Goal: Find specific page/section: Find specific page/section

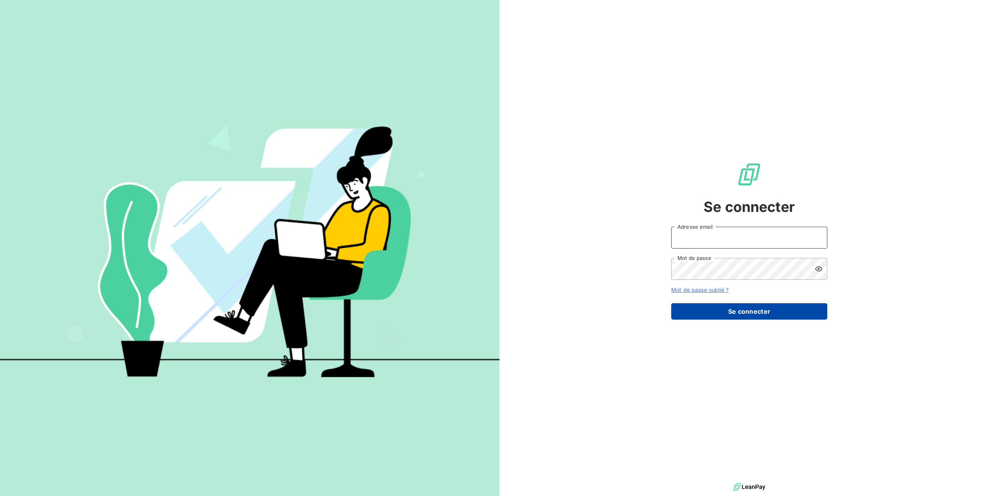
type input "[PERSON_NAME][EMAIL_ADDRESS][DOMAIN_NAME]"
click at [740, 313] on button "Se connecter" at bounding box center [749, 311] width 156 height 16
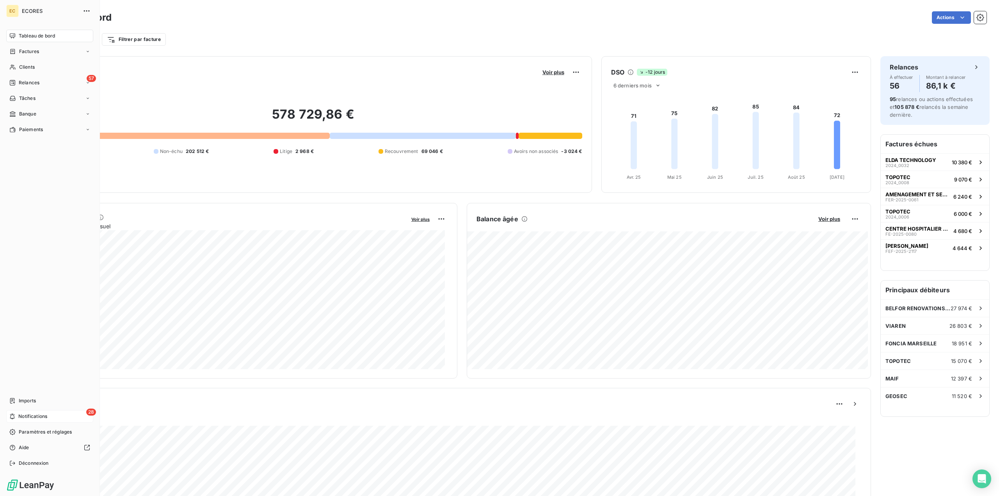
click at [46, 413] on span "Notifications" at bounding box center [32, 416] width 29 height 7
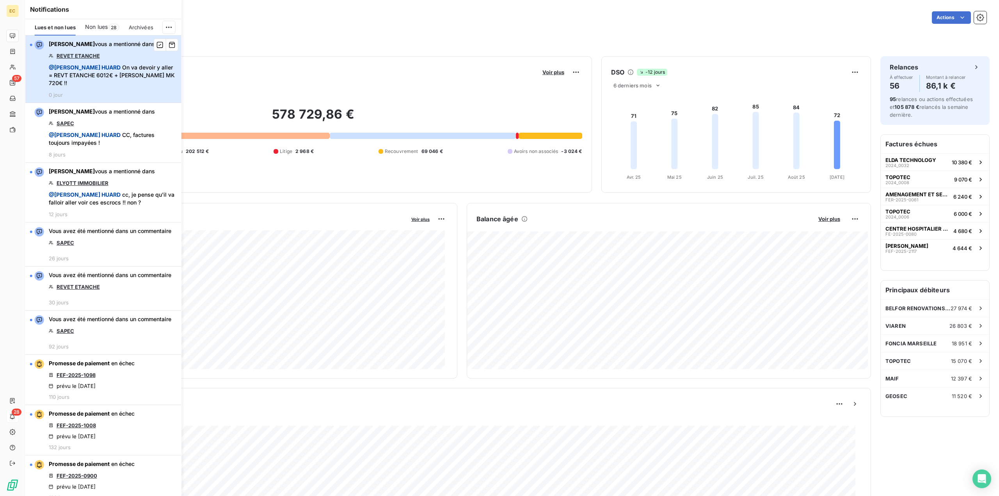
click at [81, 45] on span "[PERSON_NAME]" at bounding box center [72, 44] width 46 height 7
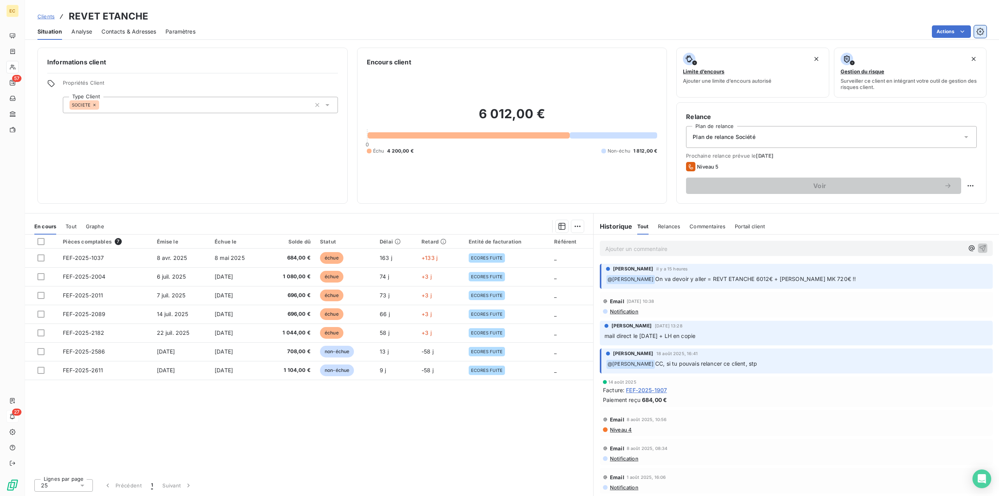
click at [981, 28] on icon "button" at bounding box center [981, 32] width 8 height 8
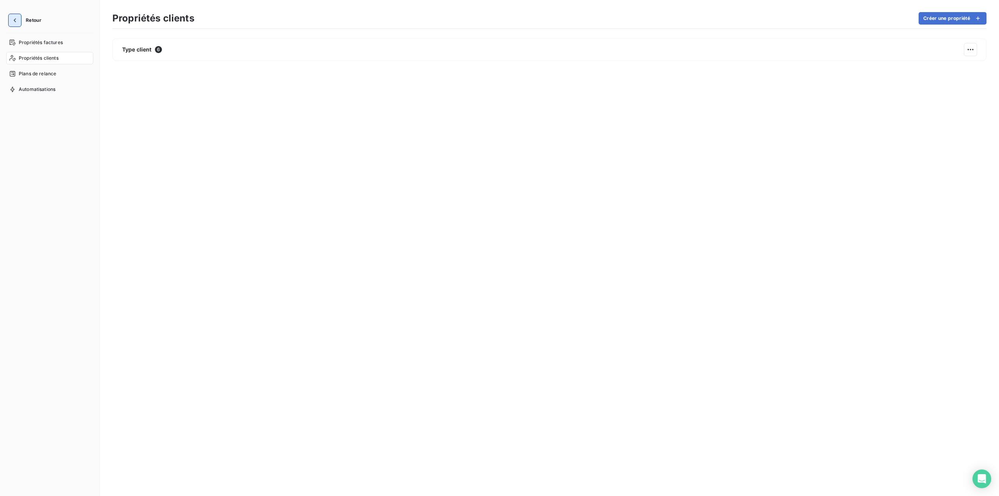
click at [14, 18] on icon "button" at bounding box center [15, 20] width 8 height 8
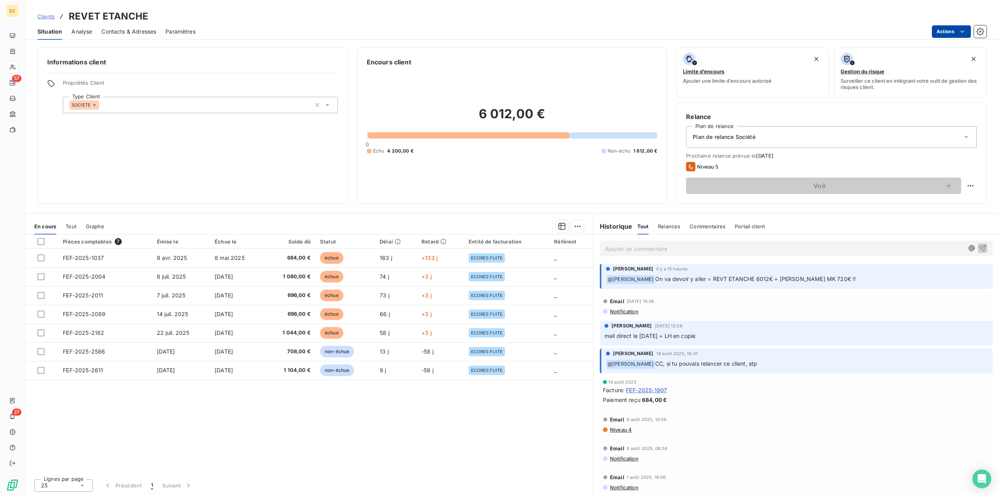
click at [947, 32] on html "EC 57 27 Clients REVET ETANCHE Situation Analyse Contacts & Adresses Paramètres…" at bounding box center [499, 248] width 999 height 496
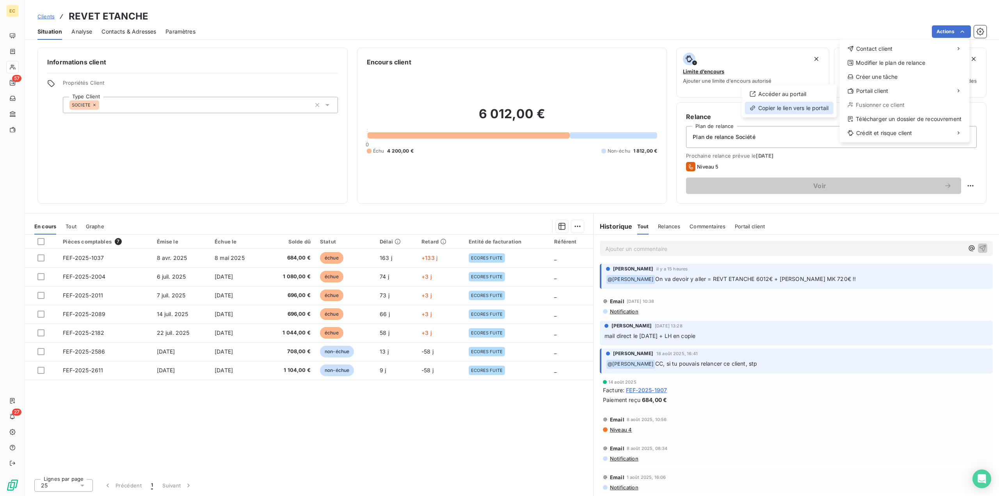
click at [780, 108] on div "Copier le lien vers le portail" at bounding box center [789, 108] width 89 height 12
click at [796, 107] on div "Copier le lien vers le portail" at bounding box center [789, 108] width 89 height 12
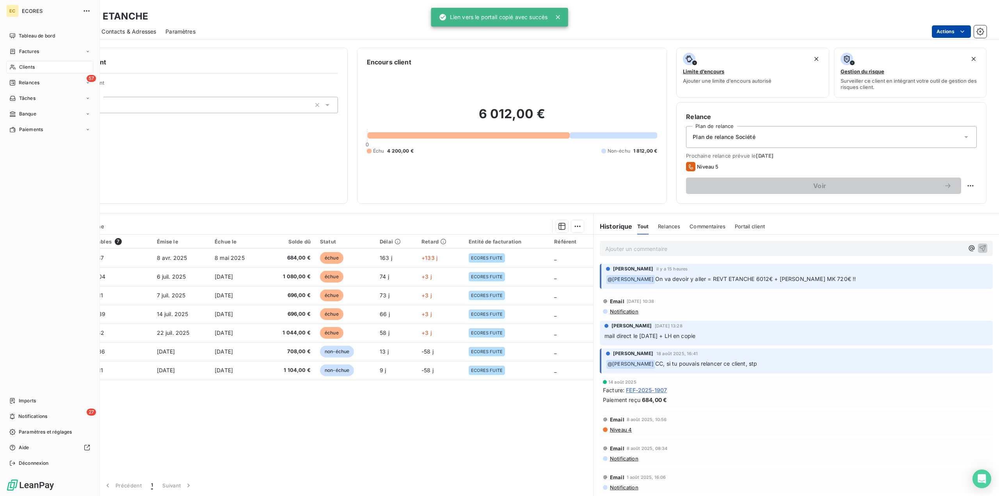
click at [31, 69] on span "Clients" at bounding box center [27, 67] width 16 height 7
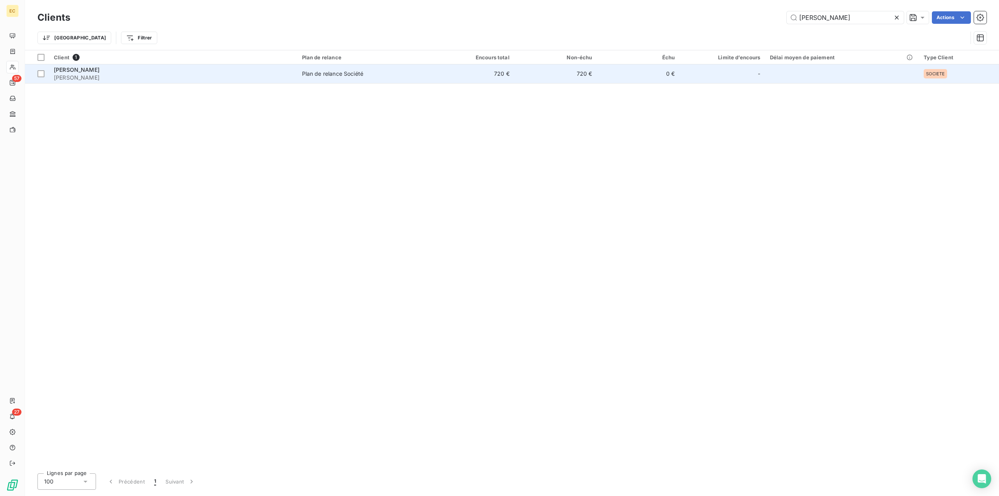
type input "[PERSON_NAME]"
click at [81, 75] on span "[PERSON_NAME]" at bounding box center [173, 78] width 239 height 8
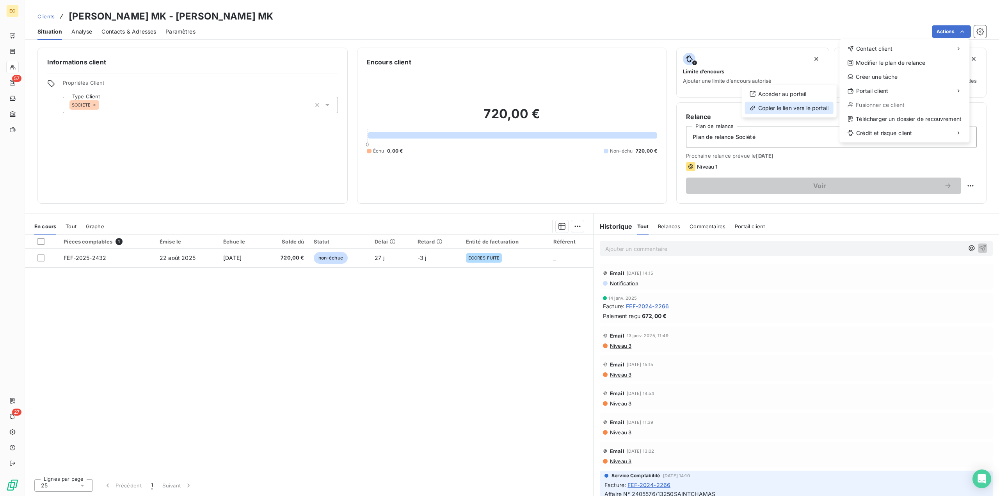
click at [793, 106] on div "Copier le lien vers le portail" at bounding box center [789, 108] width 89 height 12
